Goal: Transaction & Acquisition: Obtain resource

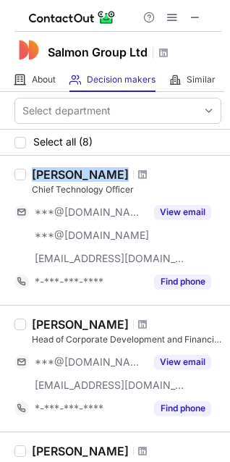
copy div "Vladimir Uspensky"
drag, startPoint x: 34, startPoint y: 170, endPoint x: 140, endPoint y: 177, distance: 106.6
click at [140, 177] on div "Vladimir Uspensky" at bounding box center [127, 174] width 190 height 14
click at [147, 176] on span at bounding box center [142, 175] width 9 height 12
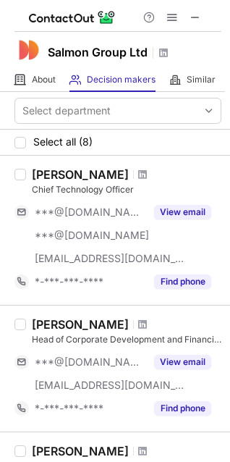
click at [94, 191] on div "Chief Technology Officer" at bounding box center [127, 189] width 190 height 13
copy div "Chief Technology Officer"
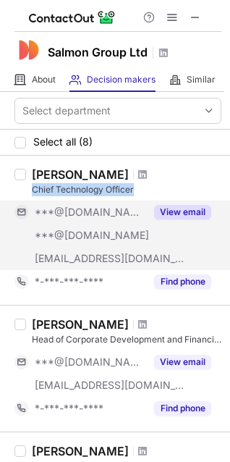
click at [169, 206] on button "View email" at bounding box center [182, 212] width 57 height 14
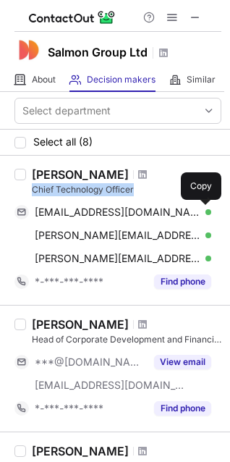
drag, startPoint x: 203, startPoint y: 211, endPoint x: 225, endPoint y: 228, distance: 27.9
click at [203, 211] on span at bounding box center [204, 212] width 12 height 12
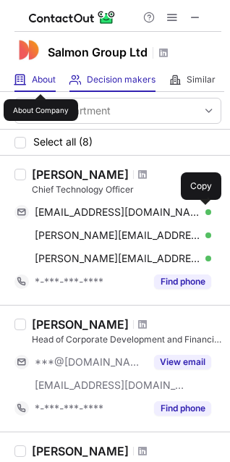
click at [41, 81] on span "About" at bounding box center [44, 80] width 24 height 12
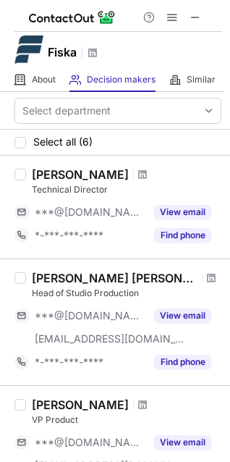
scroll to position [145, 0]
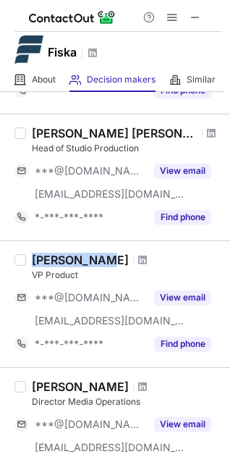
copy div "Brad Jensen"
drag, startPoint x: 33, startPoint y: 255, endPoint x: 98, endPoint y: 257, distance: 65.2
click at [98, 257] on div "Brad Jensen" at bounding box center [80, 260] width 97 height 14
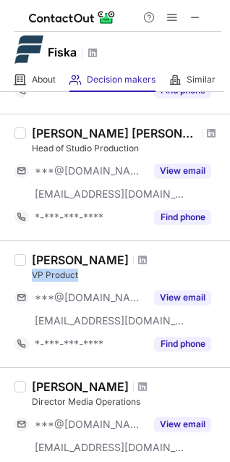
copy div "VP Product"
drag, startPoint x: 33, startPoint y: 274, endPoint x: 87, endPoint y: 273, distance: 53.6
click at [87, 273] on div "VP Product" at bounding box center [127, 275] width 190 height 13
click at [138, 261] on span at bounding box center [142, 260] width 9 height 12
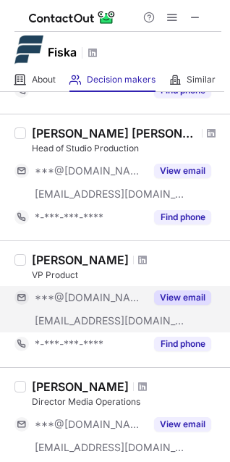
click at [163, 298] on button "View email" at bounding box center [182, 297] width 57 height 14
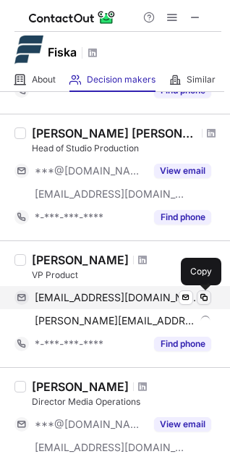
click at [199, 295] on span at bounding box center [204, 298] width 12 height 12
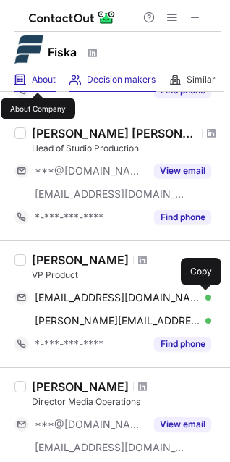
click at [38, 80] on span "About" at bounding box center [44, 80] width 24 height 12
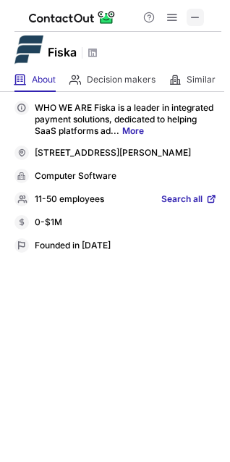
click at [195, 16] on span at bounding box center [196, 18] width 12 height 12
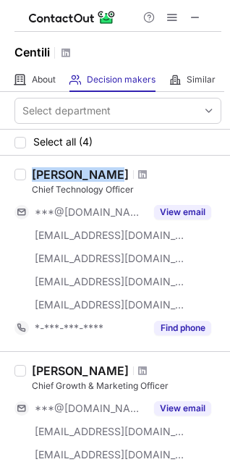
copy div "Joe Callahan"
drag, startPoint x: 35, startPoint y: 173, endPoint x: 101, endPoint y: 175, distance: 66.6
click at [101, 175] on div "Joe Callahan" at bounding box center [80, 174] width 97 height 14
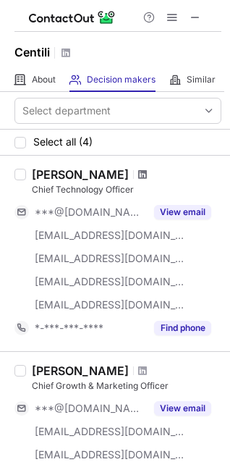
click at [138, 177] on span at bounding box center [142, 175] width 9 height 12
click at [65, 184] on div "Chief Technology Officer" at bounding box center [127, 189] width 190 height 13
copy div "Technology"
click at [65, 184] on div "Chief Technology Officer" at bounding box center [127, 189] width 190 height 13
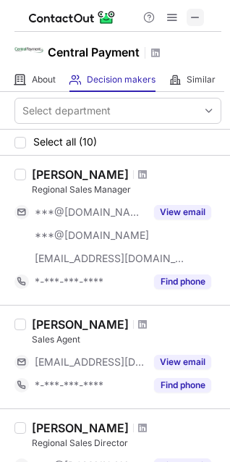
click at [203, 12] on button at bounding box center [195, 17] width 17 height 17
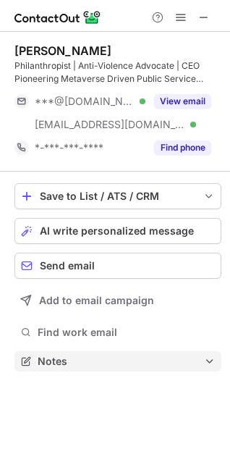
scroll to position [351, 230]
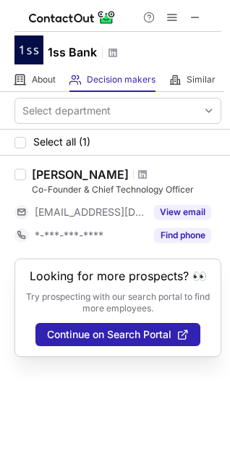
click at [133, 172] on div at bounding box center [143, 174] width 20 height 9
click at [63, 169] on div "Lucas Garcia" at bounding box center [80, 174] width 97 height 14
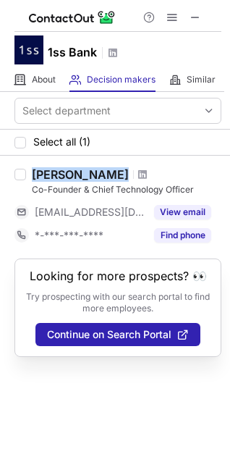
click at [63, 169] on div "Lucas Garcia" at bounding box center [80, 174] width 97 height 14
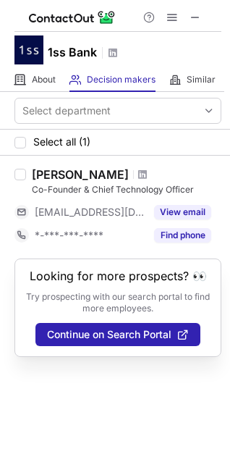
click at [70, 194] on div "Co-Founder & Chief Technology Officer" at bounding box center [127, 189] width 190 height 13
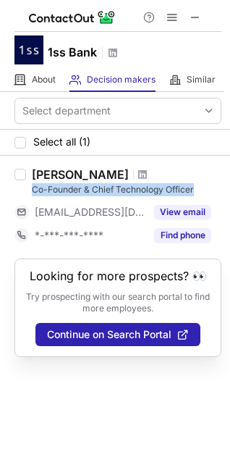
click at [70, 194] on div "Co-Founder & Chief Technology Officer" at bounding box center [127, 189] width 190 height 13
copy div "Co-Founder & Chief Technology Officer"
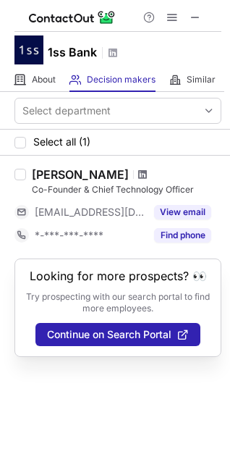
click at [138, 174] on span at bounding box center [142, 175] width 9 height 12
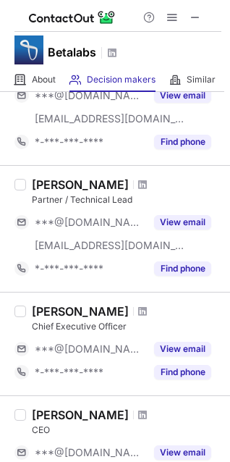
scroll to position [957, 0]
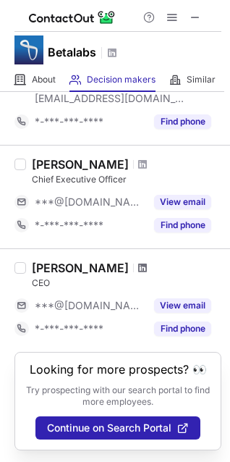
click at [138, 262] on span at bounding box center [142, 268] width 9 height 12
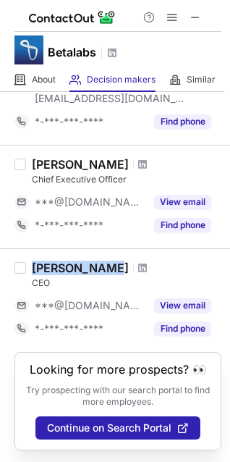
drag, startPoint x: 29, startPoint y: 250, endPoint x: 102, endPoint y: 254, distance: 73.2
click at [102, 261] on div "Derek Zhang" at bounding box center [80, 268] width 97 height 14
copy div "Derek Zhang"
click at [43, 276] on div "CEO" at bounding box center [127, 282] width 190 height 13
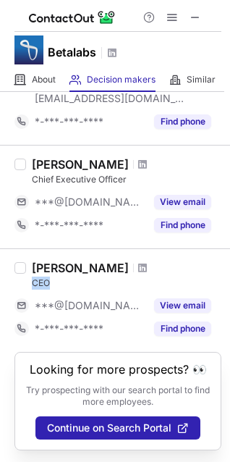
click at [43, 276] on div "CEO" at bounding box center [127, 282] width 190 height 13
copy div "CEO"
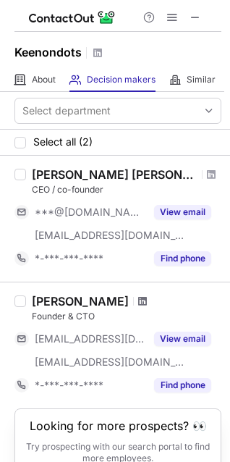
click at [147, 303] on span at bounding box center [142, 301] width 9 height 12
drag, startPoint x: 32, startPoint y: 305, endPoint x: 141, endPoint y: 303, distance: 109.3
click at [129, 303] on div "[PERSON_NAME]" at bounding box center [80, 301] width 97 height 14
copy div "[PERSON_NAME]"
click at [75, 311] on div "Founder & CTO" at bounding box center [127, 316] width 190 height 13
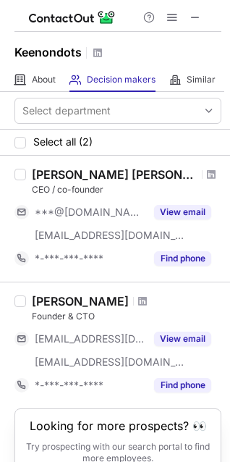
click at [75, 311] on div "Founder & CTO" at bounding box center [127, 316] width 190 height 13
click at [77, 313] on div "Founder & CTO" at bounding box center [127, 316] width 190 height 13
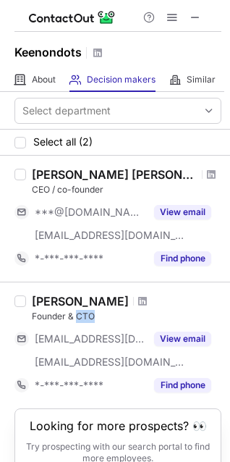
click at [77, 313] on div "Founder & CTO" at bounding box center [127, 316] width 190 height 13
click at [147, 303] on span at bounding box center [142, 301] width 9 height 12
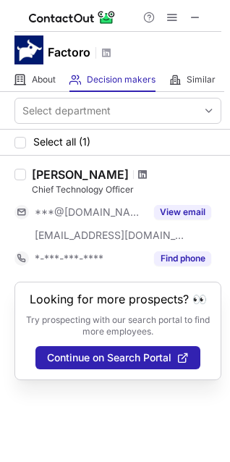
click at [138, 173] on span at bounding box center [142, 175] width 9 height 12
click at [73, 174] on div "Fernando Bueno" at bounding box center [80, 174] width 97 height 14
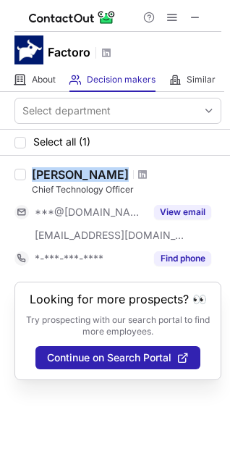
click at [73, 174] on div "Fernando Bueno" at bounding box center [80, 174] width 97 height 14
copy div "Fernando Bueno"
click at [72, 193] on div "Chief Technology Officer" at bounding box center [127, 189] width 190 height 13
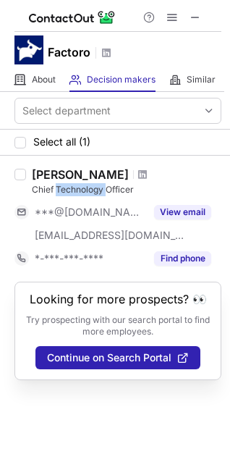
click at [72, 193] on div "Chief Technology Officer" at bounding box center [127, 189] width 190 height 13
copy div "Chief Technology Officer"
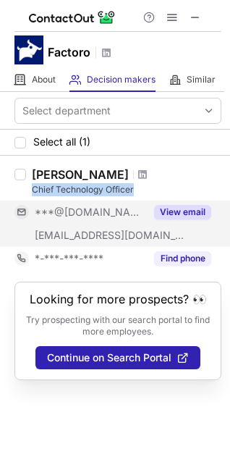
click at [173, 208] on button "View email" at bounding box center [182, 212] width 57 height 14
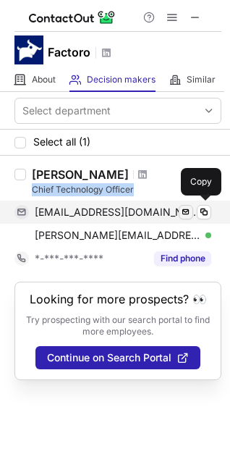
click at [203, 208] on span at bounding box center [204, 212] width 12 height 12
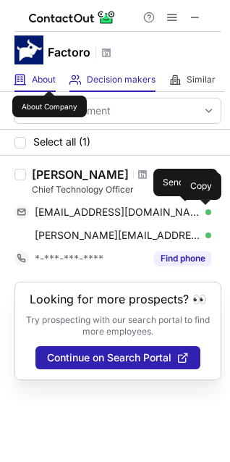
click at [50, 77] on span "About" at bounding box center [44, 80] width 24 height 12
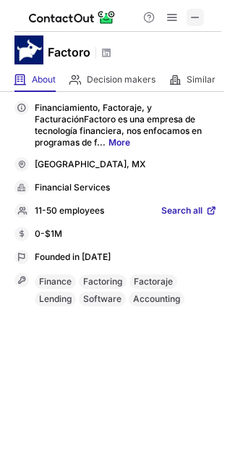
click at [187, 13] on button at bounding box center [195, 17] width 17 height 17
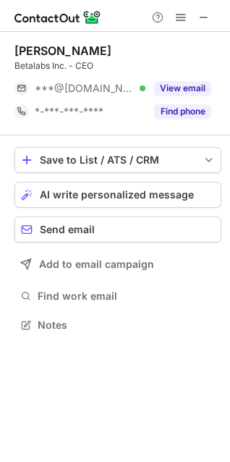
scroll to position [315, 230]
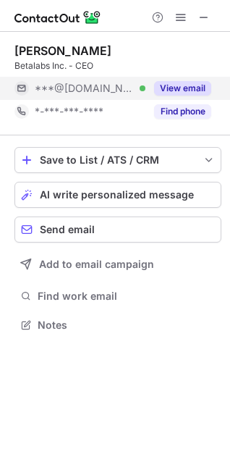
click at [190, 77] on div "View email" at bounding box center [178, 88] width 66 height 23
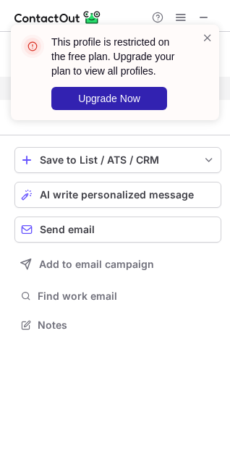
click at [200, 37] on div "This profile is restricted on the free plan. Upgrade your plan to view all prof…" at bounding box center [109, 72] width 185 height 84
click at [203, 36] on span at bounding box center [208, 37] width 12 height 14
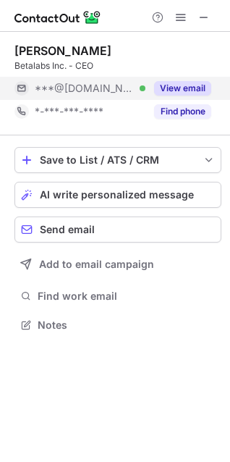
click at [183, 20] on div "This profile is restricted on the free plan. Upgrade your plan to view all prof…" at bounding box center [115, 24] width 232 height 29
click at [183, 20] on span at bounding box center [181, 18] width 12 height 12
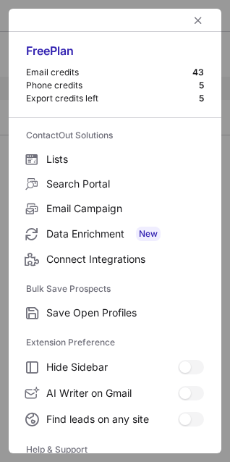
scroll to position [141, 0]
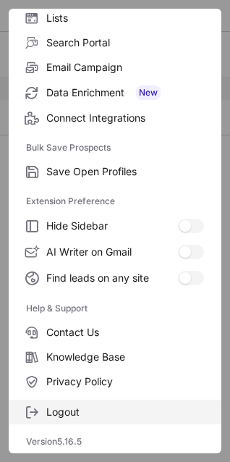
click at [102, 405] on label "Logout" at bounding box center [115, 412] width 213 height 25
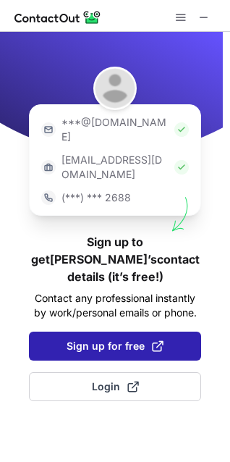
click at [125, 339] on span "Sign up for free" at bounding box center [115, 346] width 97 height 14
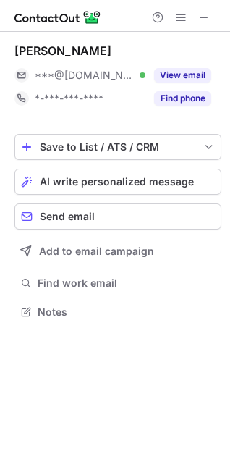
scroll to position [302, 230]
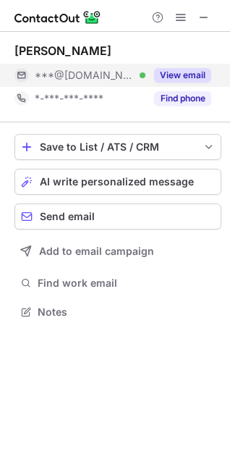
click at [162, 77] on button "View email" at bounding box center [182, 75] width 57 height 14
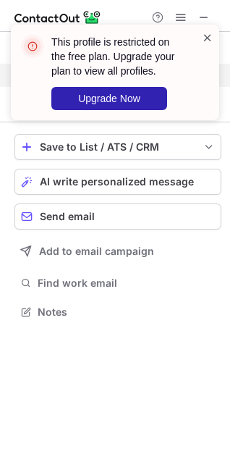
click at [205, 41] on span at bounding box center [208, 37] width 12 height 14
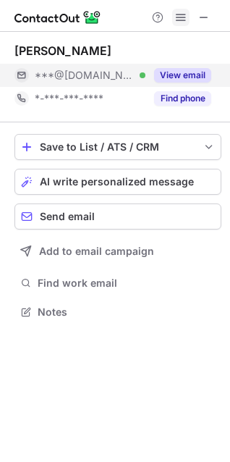
click at [183, 18] on span at bounding box center [181, 18] width 12 height 12
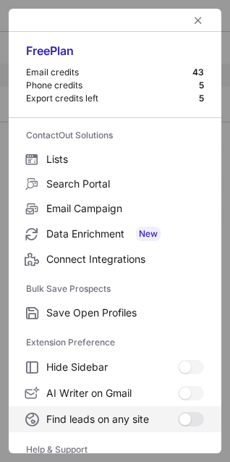
scroll to position [141, 0]
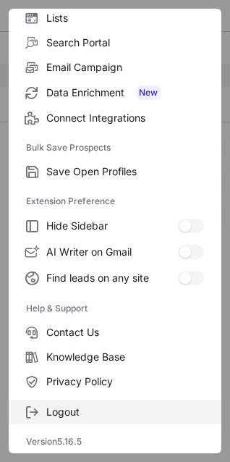
click at [138, 406] on span "Logout" at bounding box center [125, 411] width 158 height 13
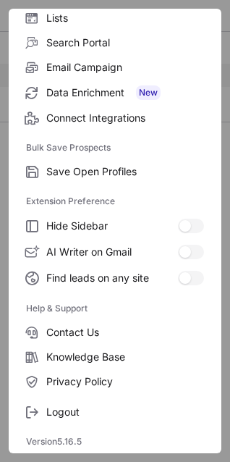
scroll to position [0, 0]
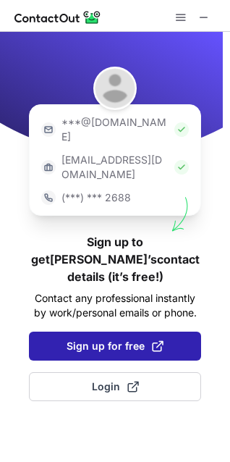
click at [88, 339] on span "Sign up for free" at bounding box center [115, 346] width 97 height 14
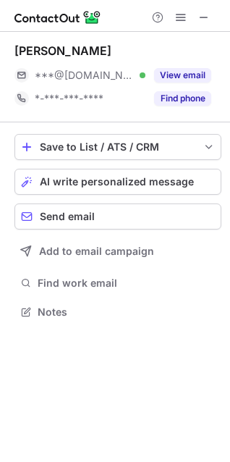
scroll to position [302, 230]
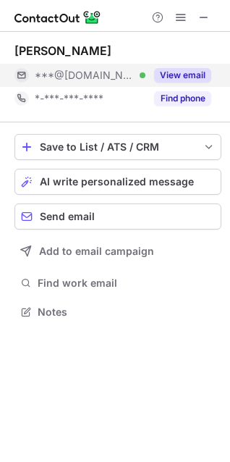
click at [182, 66] on div "View email" at bounding box center [178, 75] width 66 height 23
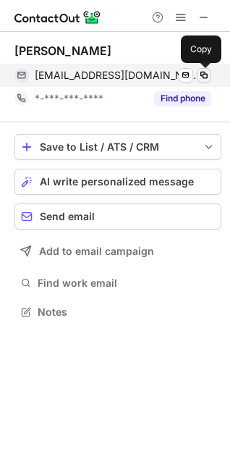
click at [209, 69] on button at bounding box center [204, 75] width 14 height 14
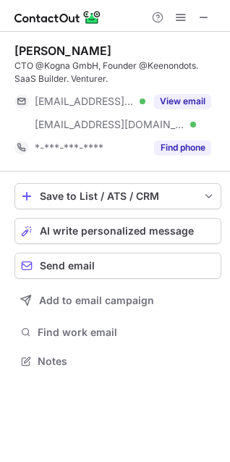
scroll to position [351, 230]
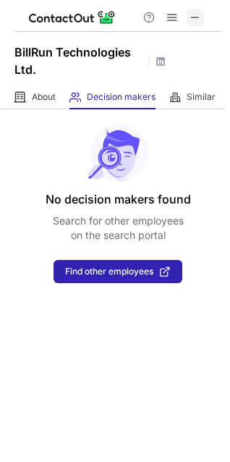
click at [198, 18] on span at bounding box center [196, 18] width 12 height 12
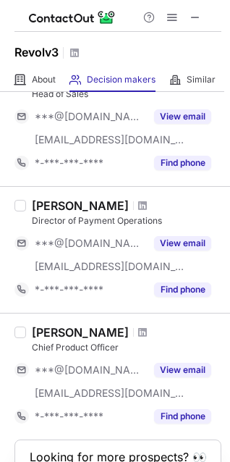
scroll to position [680, 0]
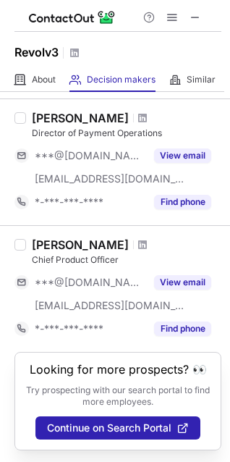
copy div "[PERSON_NAME]"
drag, startPoint x: 31, startPoint y: 227, endPoint x: 120, endPoint y: 232, distance: 89.2
click at [120, 237] on div "[PERSON_NAME] Chief Product Officer ***@[DOMAIN_NAME] [EMAIL_ADDRESS][DOMAIN_NA…" at bounding box center [123, 288] width 195 height 103
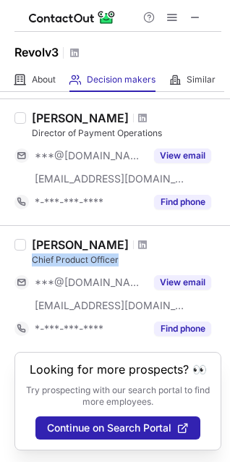
copy div "Chief Product Officer"
drag, startPoint x: 33, startPoint y: 245, endPoint x: 140, endPoint y: 249, distance: 107.9
click at [142, 253] on div "Chief Product Officer" at bounding box center [127, 259] width 190 height 13
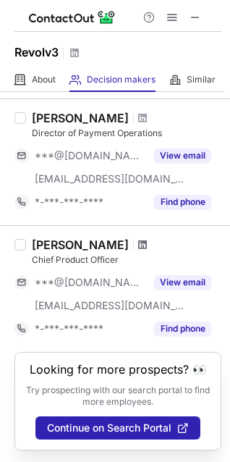
click at [138, 239] on span at bounding box center [142, 245] width 9 height 12
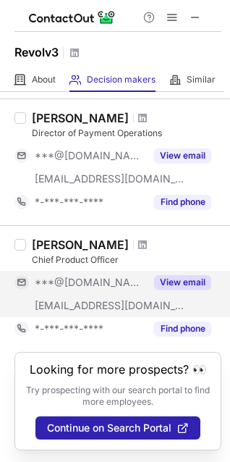
click at [185, 275] on button "View email" at bounding box center [182, 282] width 57 height 14
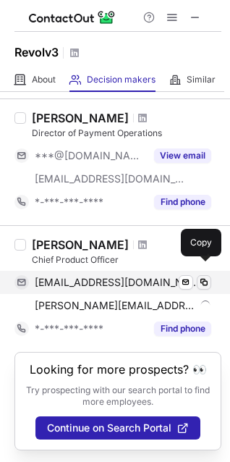
click at [198, 275] on button at bounding box center [204, 282] width 14 height 14
click at [206, 276] on span at bounding box center [204, 282] width 12 height 12
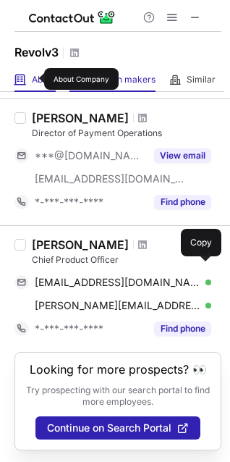
click at [35, 79] on span "About" at bounding box center [44, 80] width 24 height 12
